Goal: Transaction & Acquisition: Purchase product/service

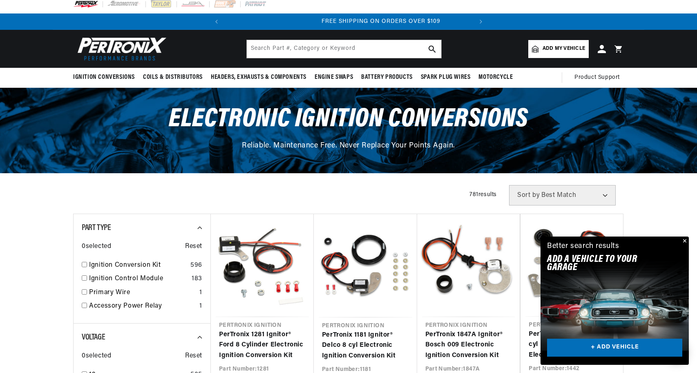
scroll to position [0, 248]
click at [623, 350] on link "+ ADD VEHICLE" at bounding box center [614, 348] width 135 height 18
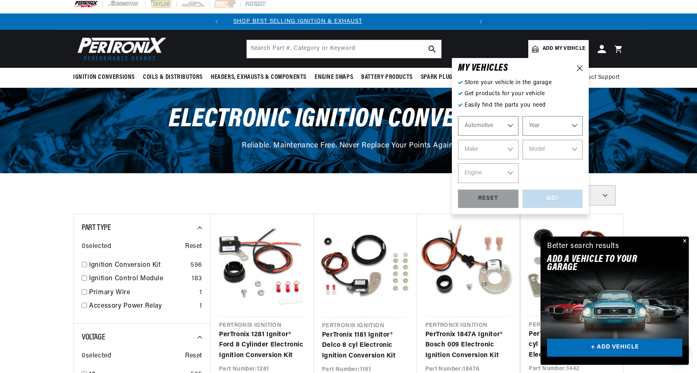
scroll to position [0, 0]
select select "1974"
select select "Fiat"
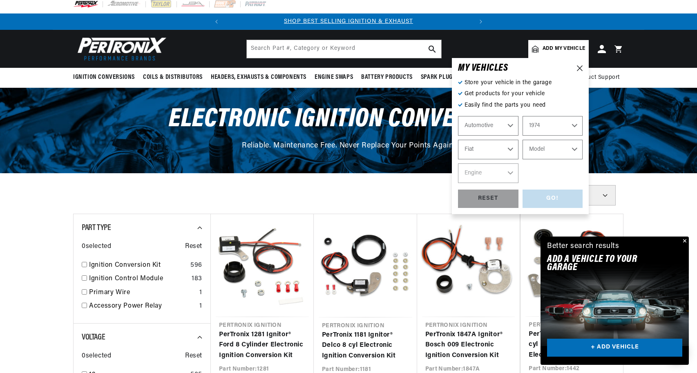
select select "124"
select select "4"
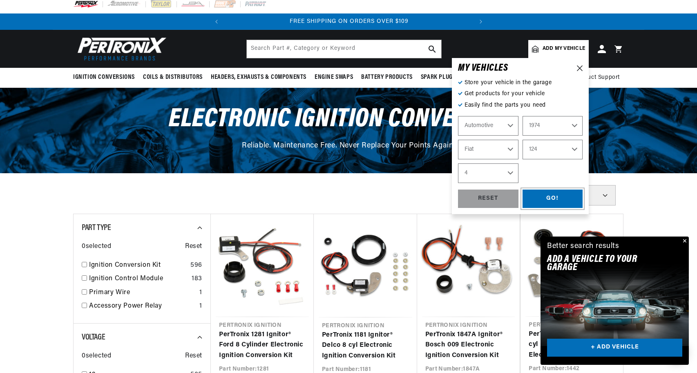
click at [549, 198] on div "GO!" at bounding box center [553, 199] width 61 height 18
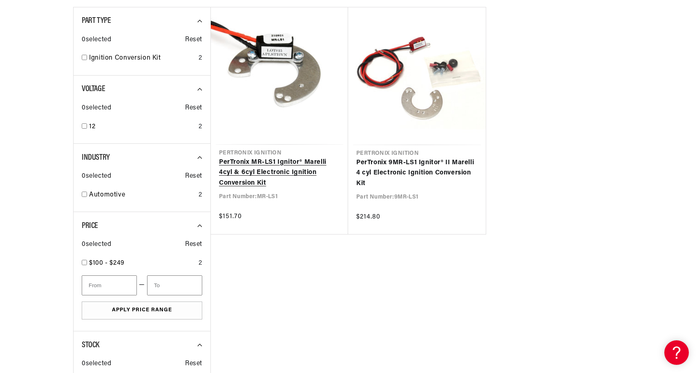
click at [280, 167] on link "PerTronix MR-LS1 Ignitor® Marelli 4cyl & 6cyl Electronic Ignition Conversion Kit" at bounding box center [279, 172] width 121 height 31
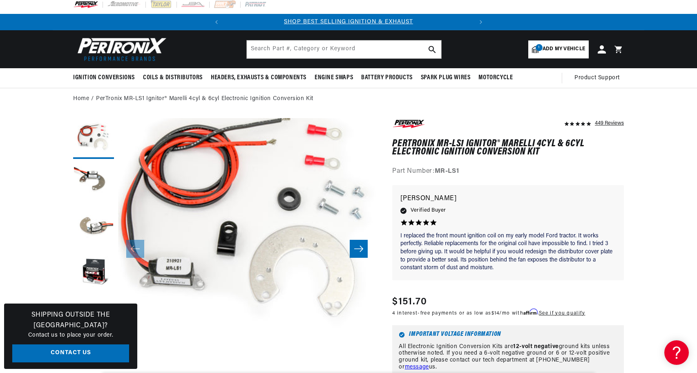
scroll to position [0, 248]
